Goal: Find specific page/section: Find specific page/section

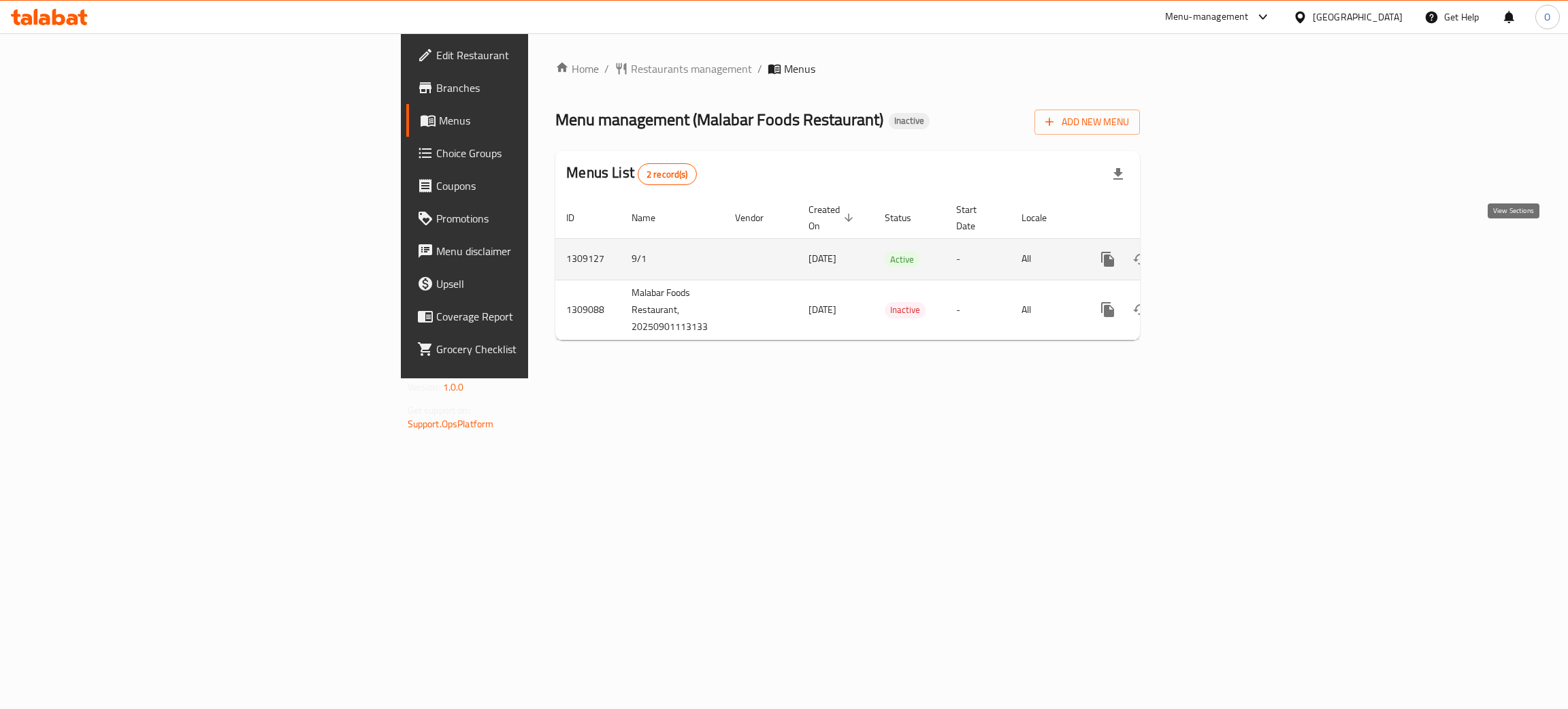
click at [1222, 252] on link "enhanced table" at bounding box center [1205, 259] width 32 height 32
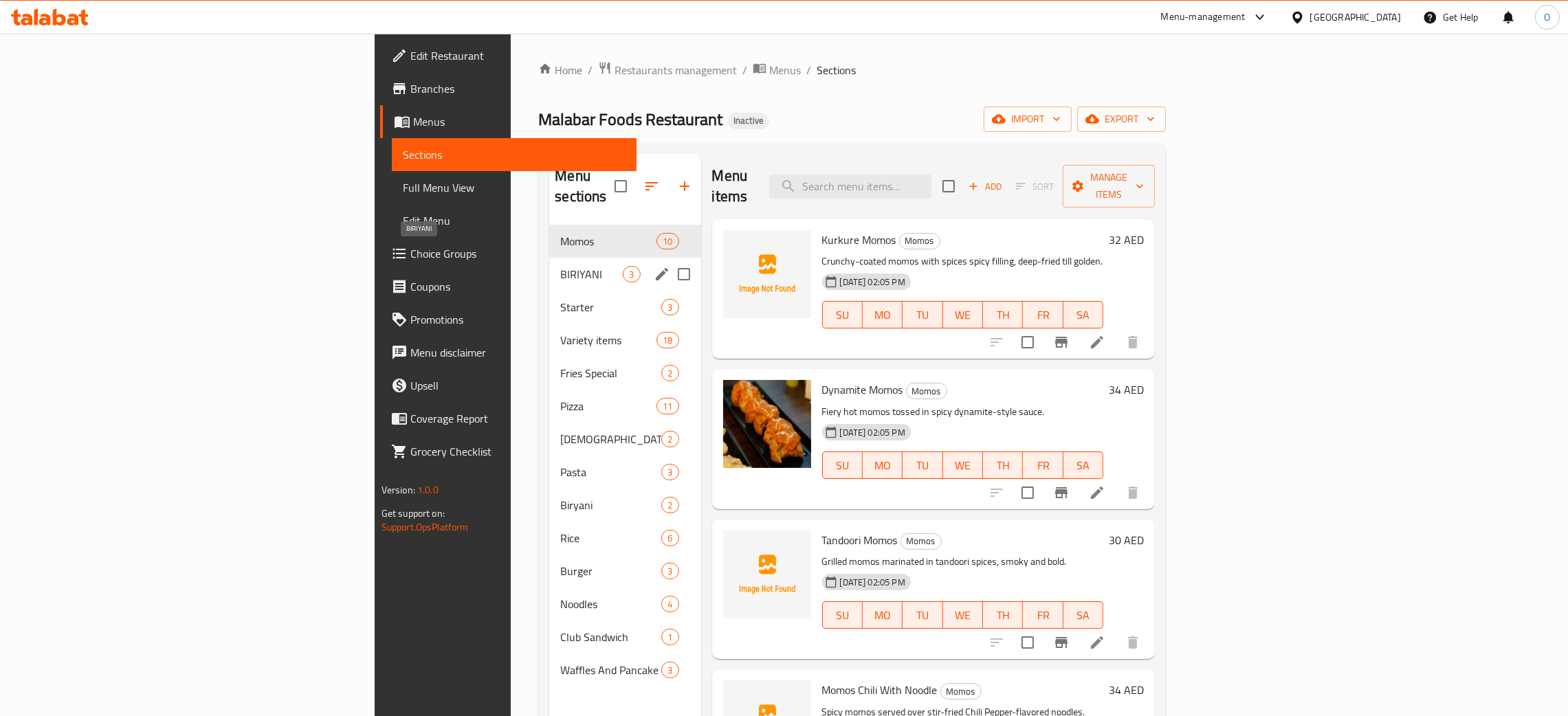
click at [560, 266] on span "BIRIYANI" at bounding box center [591, 275] width 63 height 17
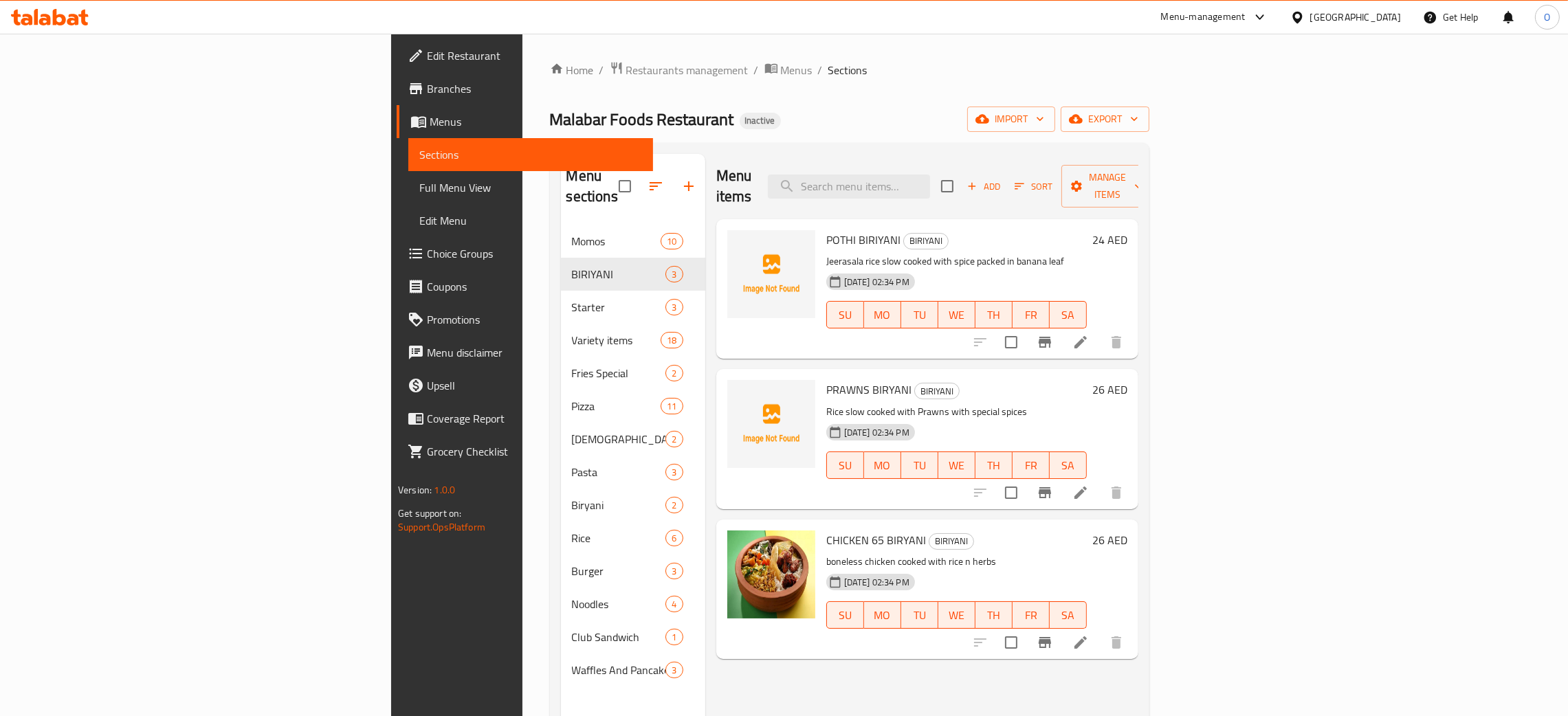
click at [419, 189] on span "Full Menu View" at bounding box center [530, 187] width 222 height 17
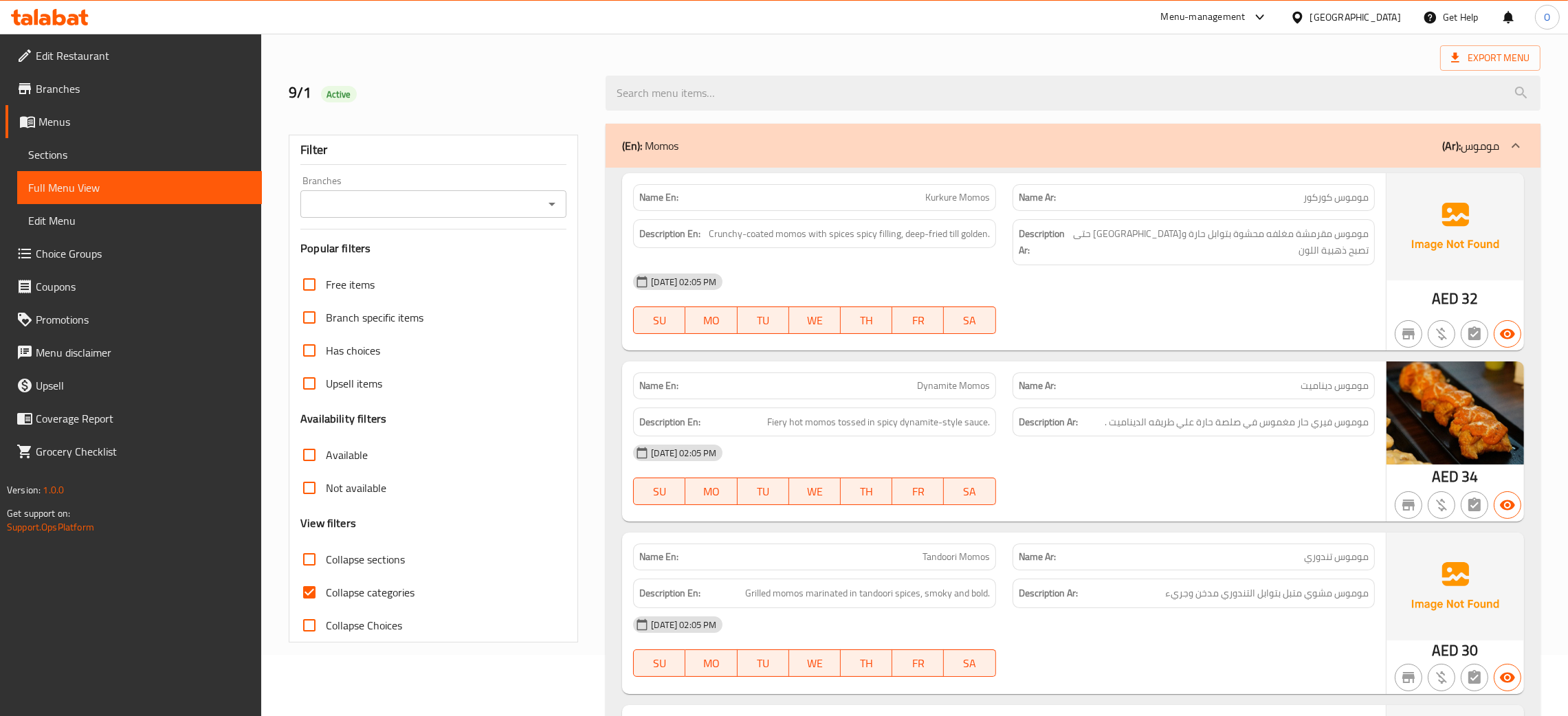
scroll to position [308, 0]
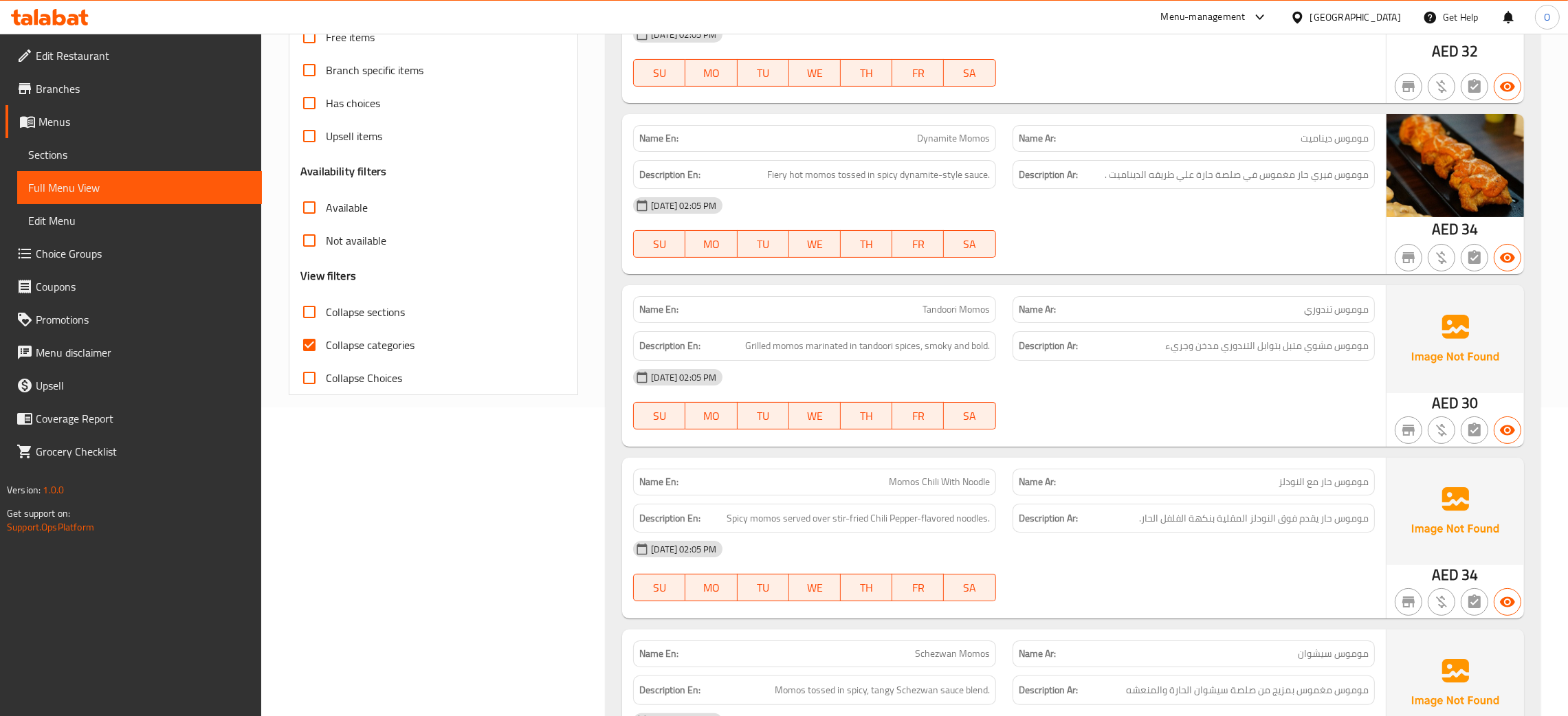
click at [310, 312] on input "Collapse sections" at bounding box center [309, 311] width 33 height 33
checkbox input "true"
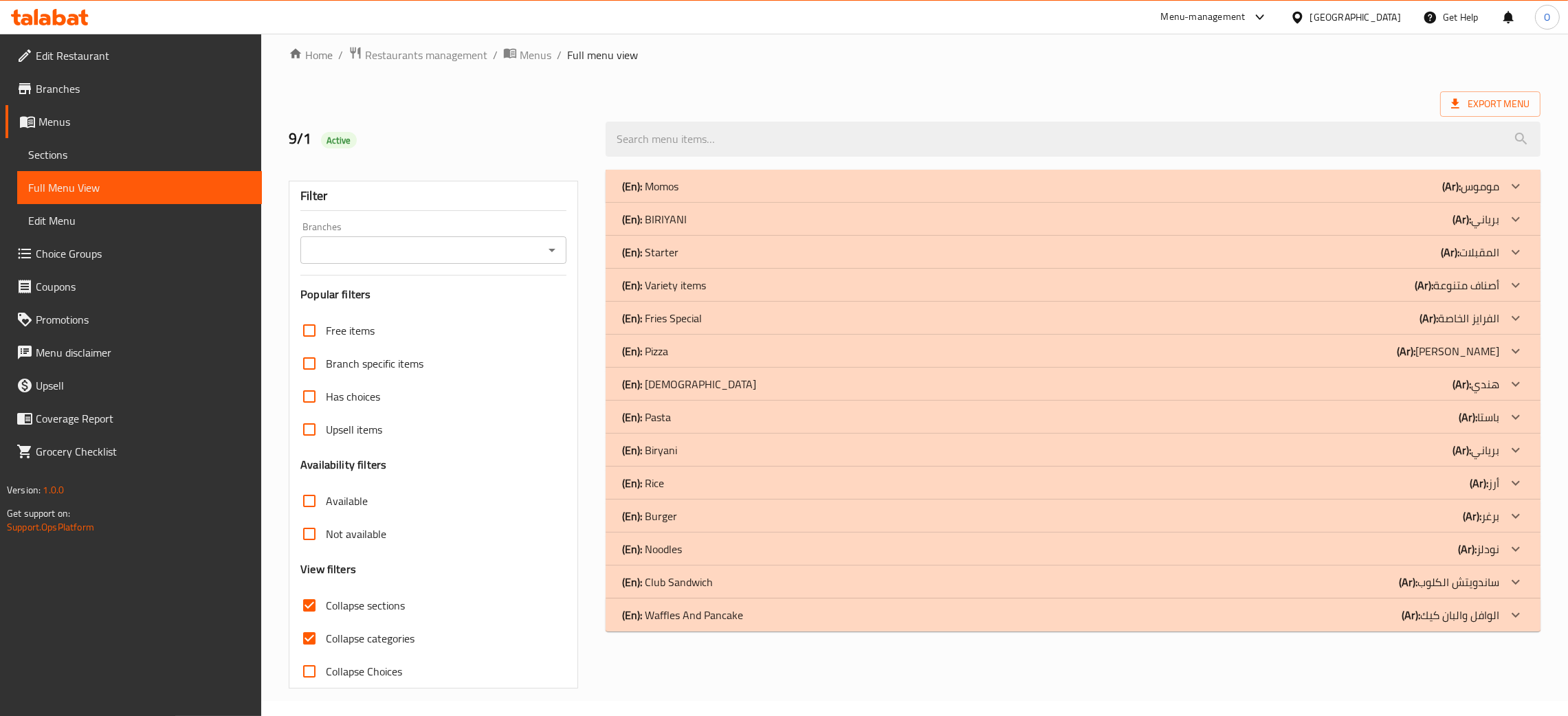
scroll to position [15, 0]
click at [306, 642] on input "Collapse categories" at bounding box center [309, 637] width 33 height 33
checkbox input "false"
click at [1512, 194] on icon at bounding box center [1515, 186] width 17 height 17
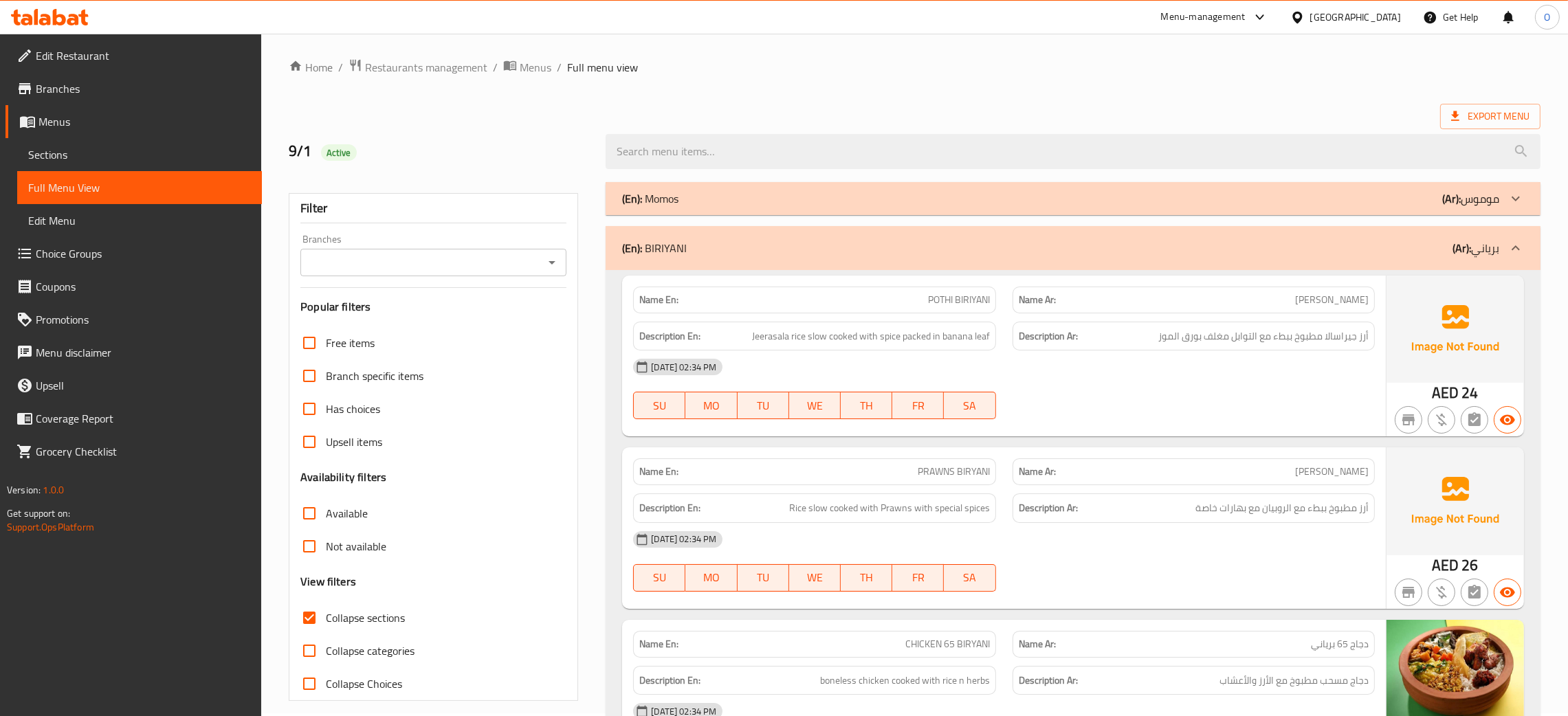
scroll to position [0, 0]
click at [1372, 9] on div "[GEOGRAPHIC_DATA]" at bounding box center [1355, 17] width 91 height 15
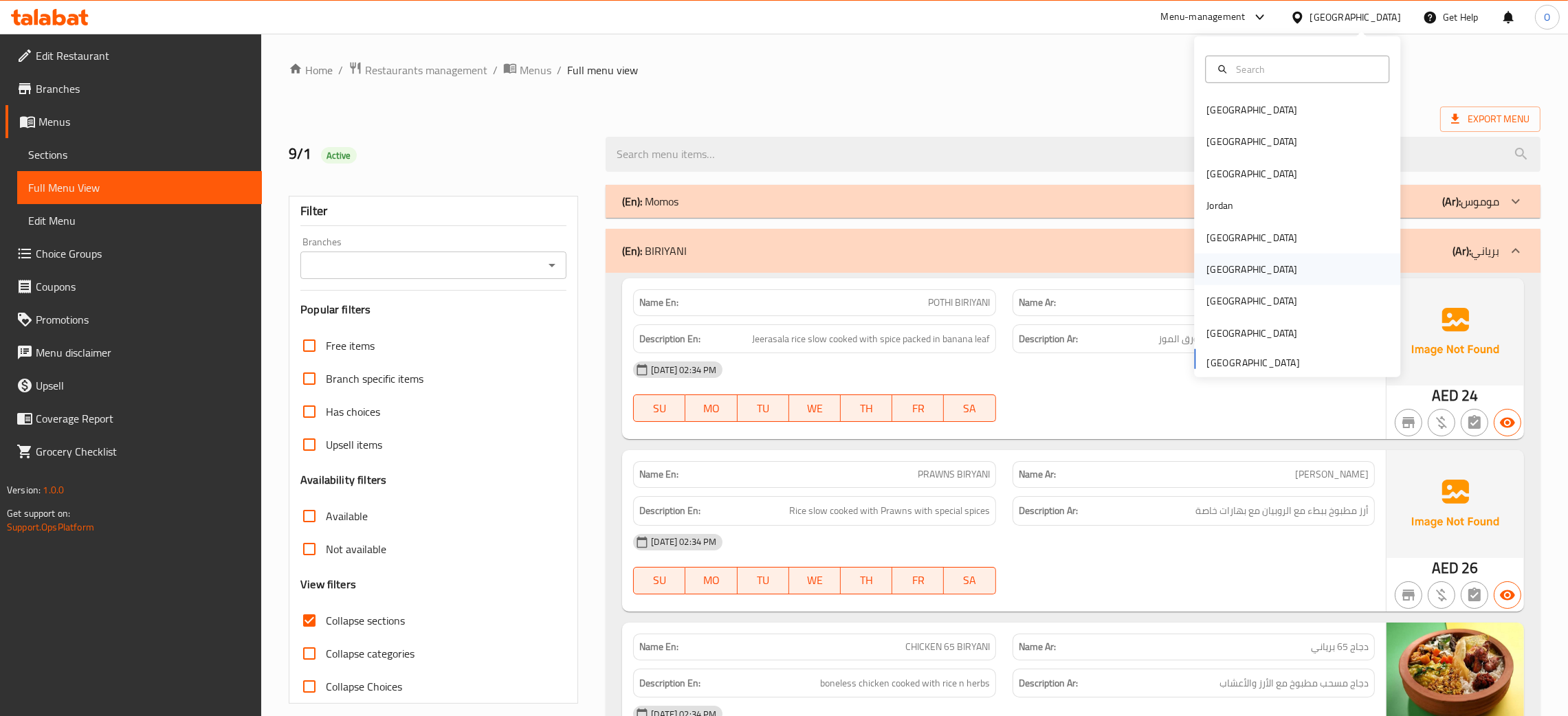
click at [1215, 263] on div "[GEOGRAPHIC_DATA]" at bounding box center [1251, 269] width 113 height 32
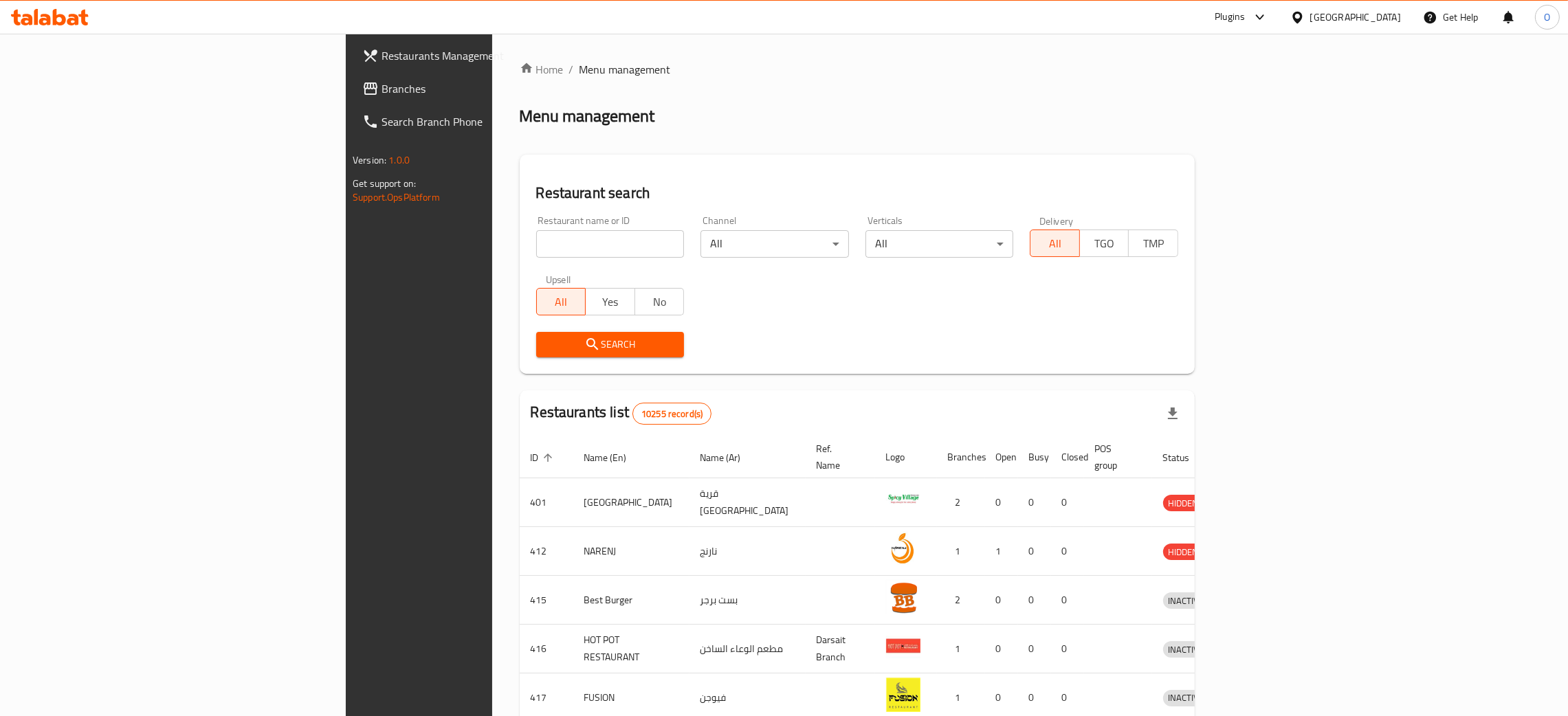
click at [536, 243] on input "search" at bounding box center [611, 244] width 148 height 27
paste input "PIZZA MODO"
type input "PIZZA MODO"
click button "Search" at bounding box center [611, 344] width 148 height 25
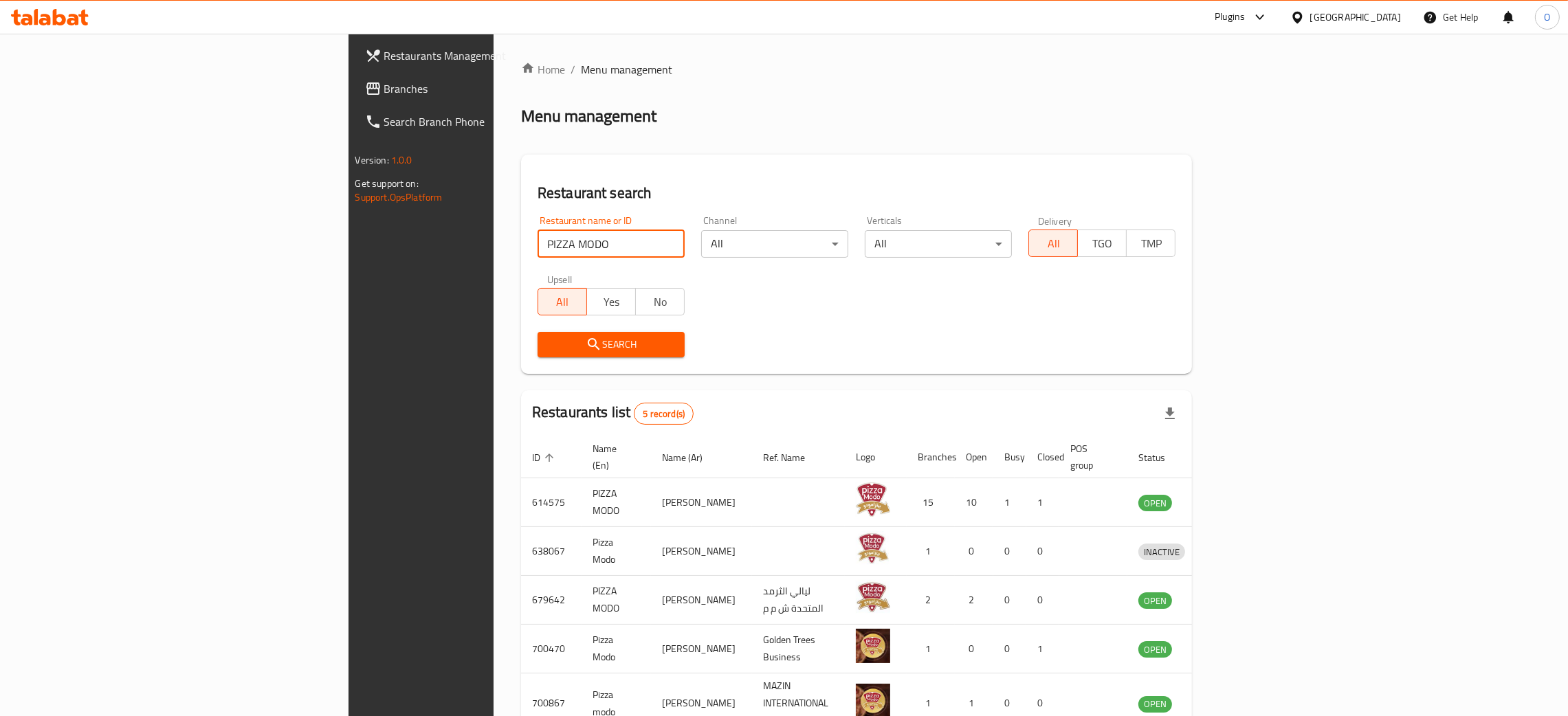
click at [384, 86] on span "Branches" at bounding box center [491, 89] width 215 height 17
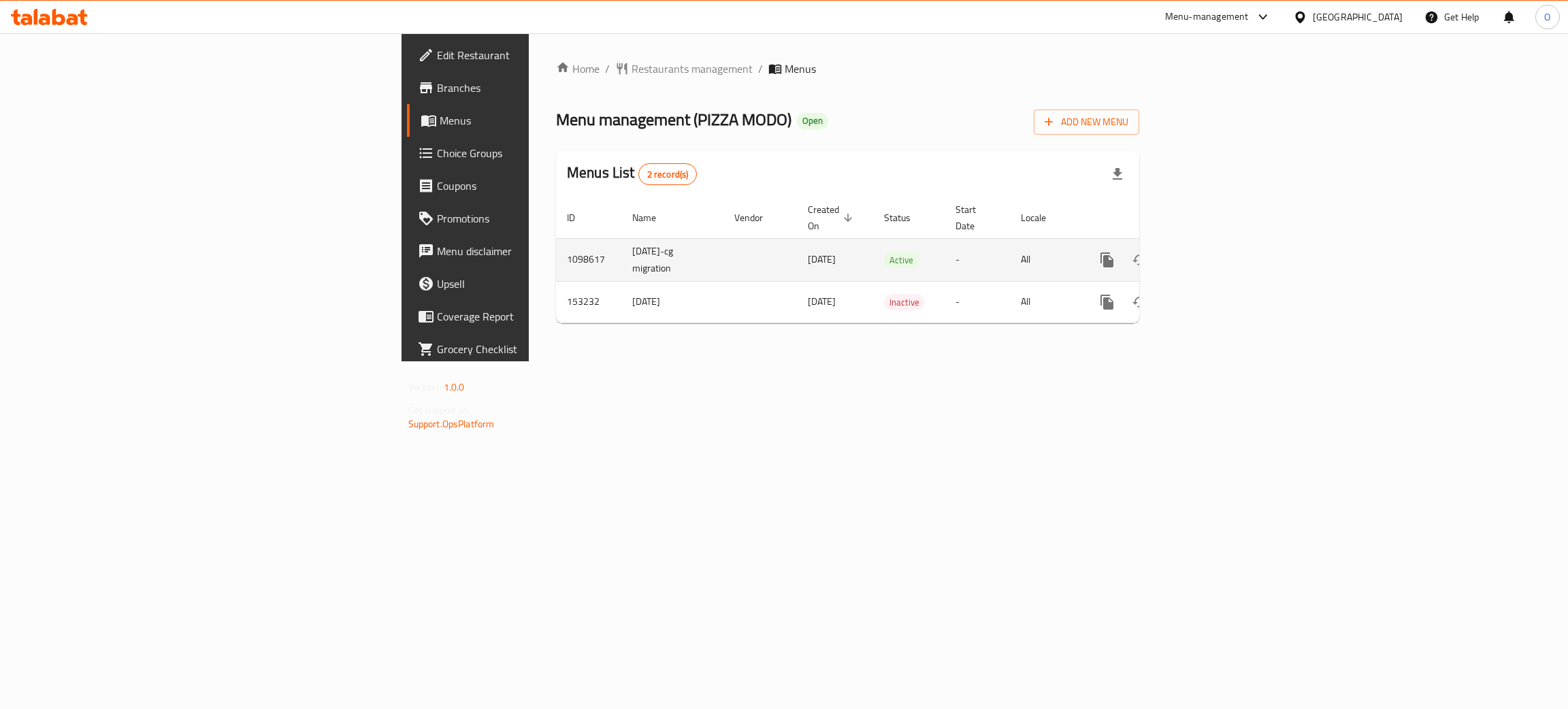
click at [556, 247] on td "1098617" at bounding box center [589, 260] width 65 height 43
copy td "1098617"
